Goal: Task Accomplishment & Management: Use online tool/utility

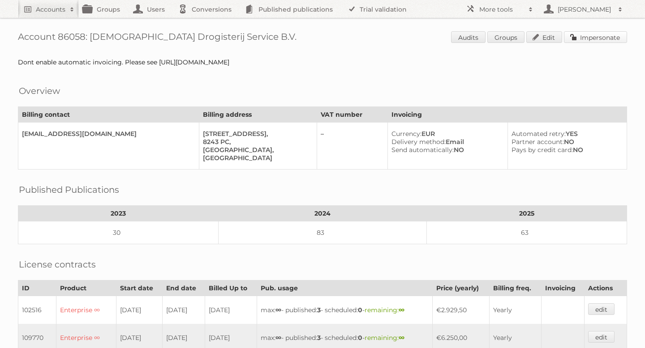
click at [585, 41] on link "Impersonate" at bounding box center [595, 37] width 63 height 12
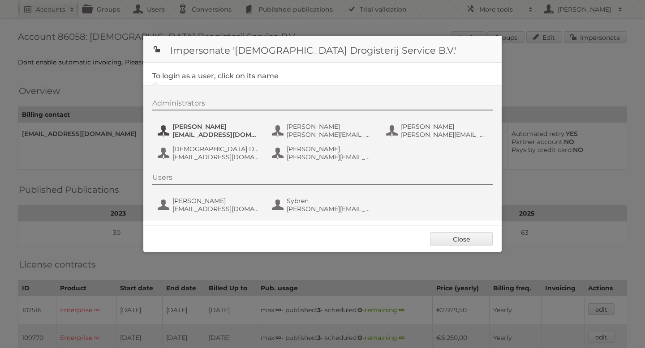
click at [205, 126] on span "[PERSON_NAME]" at bounding box center [215, 127] width 87 height 8
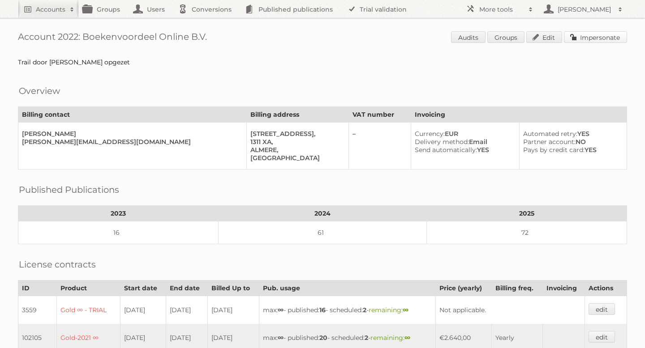
click at [579, 37] on link "Impersonate" at bounding box center [595, 37] width 63 height 12
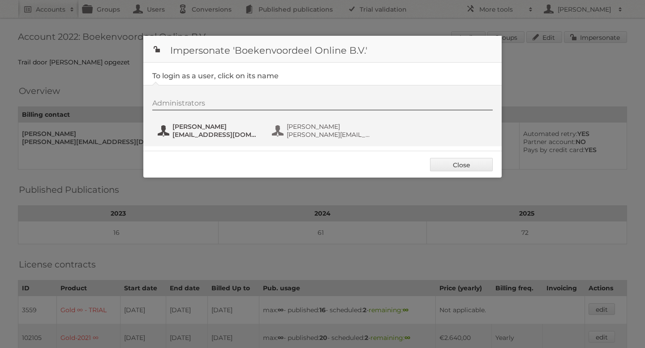
click at [215, 128] on span "Mariska Snel" at bounding box center [215, 127] width 87 height 8
